Goal: Check status

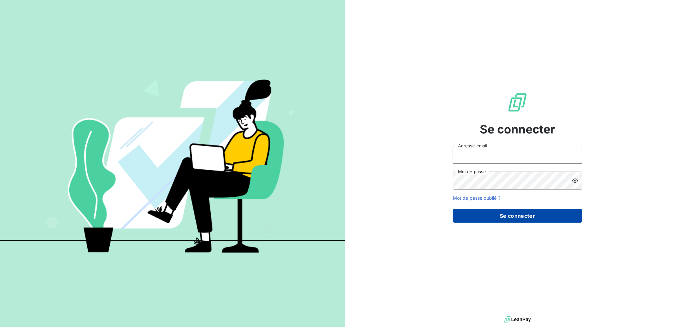
type input "[EMAIL_ADDRESS][DOMAIN_NAME]"
click at [498, 214] on button "Se connecter" at bounding box center [517, 216] width 129 height 14
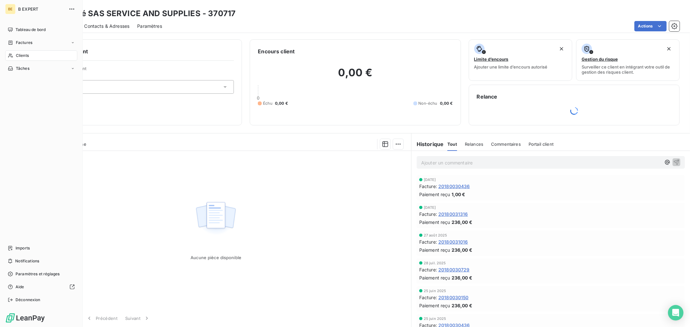
click at [17, 56] on span "Clients" at bounding box center [22, 56] width 13 height 6
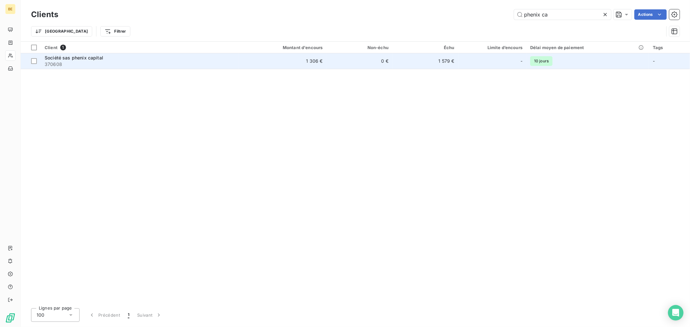
type input "phenix ca"
click at [444, 57] on td "1 579 €" at bounding box center [425, 61] width 66 height 16
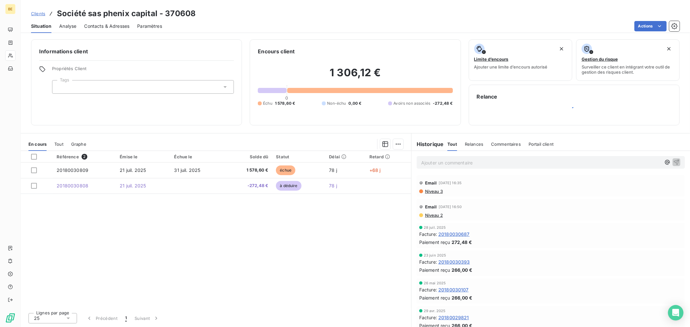
click at [424, 77] on h2 "1 306,12 €" at bounding box center [355, 75] width 195 height 19
click at [422, 78] on h2 "1 306,12 €" at bounding box center [355, 75] width 195 height 19
